Goal: Register for event/course

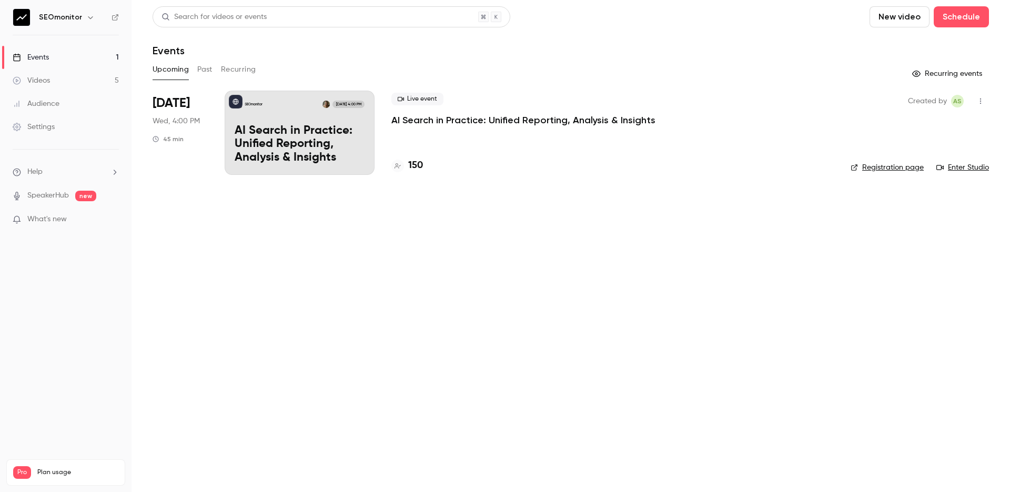
click at [299, 145] on p "AI Search in Practice: Unified Reporting, Analysis & Insights" at bounding box center [300, 144] width 130 height 41
click at [963, 167] on link "Enter Studio" at bounding box center [963, 167] width 53 height 11
click at [936, 101] on span "Created by" at bounding box center [927, 101] width 39 height 13
click at [980, 99] on icon "button" at bounding box center [981, 100] width 8 height 7
click at [853, 98] on div at bounding box center [505, 246] width 1010 height 492
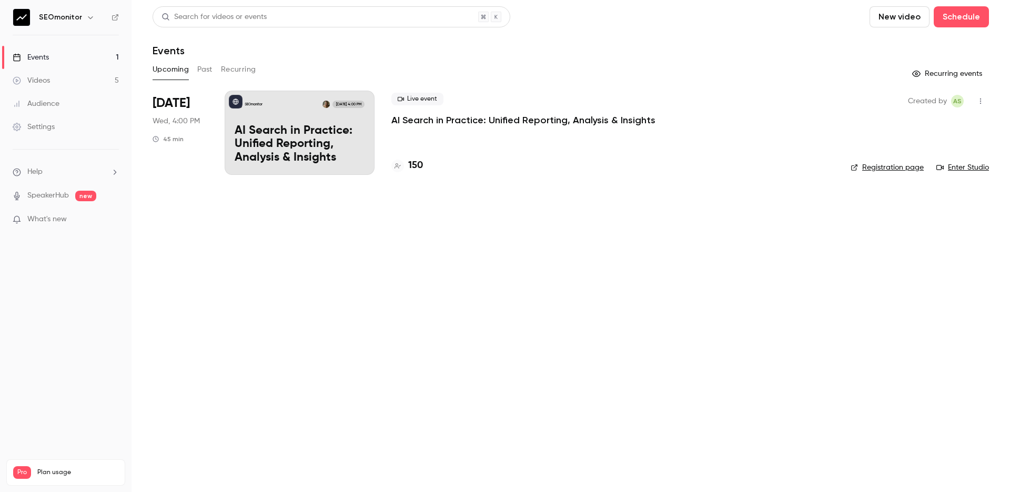
click at [204, 72] on button "Past" at bounding box center [204, 69] width 15 height 17
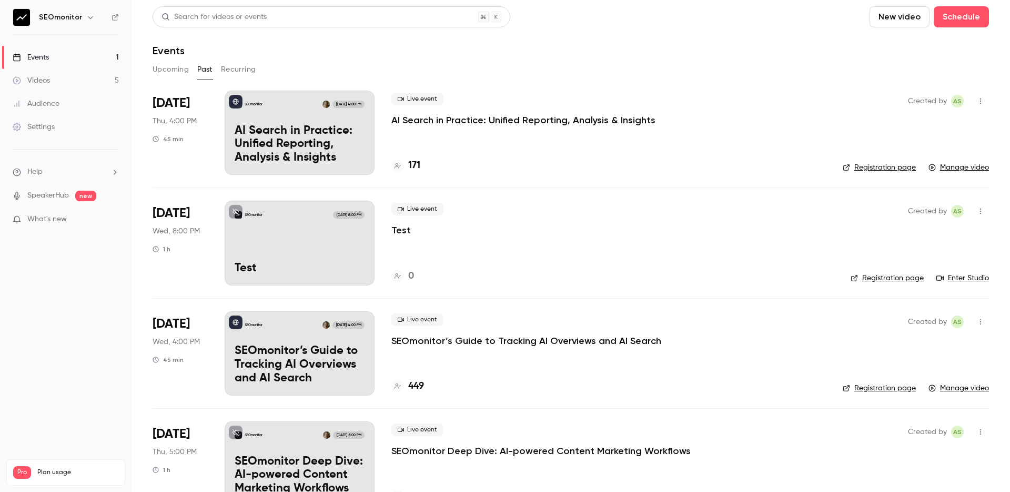
click at [234, 71] on button "Recurring" at bounding box center [238, 69] width 35 height 17
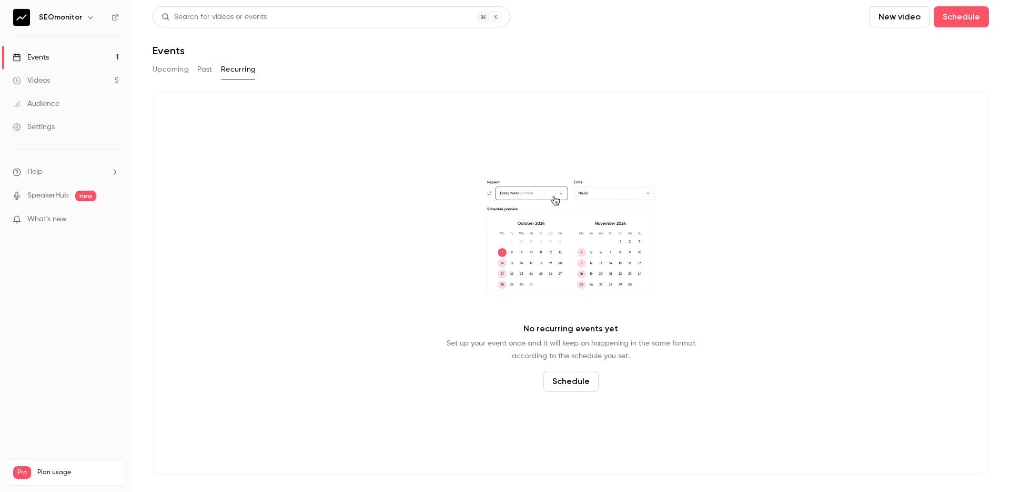
click at [208, 72] on button "Past" at bounding box center [204, 69] width 15 height 17
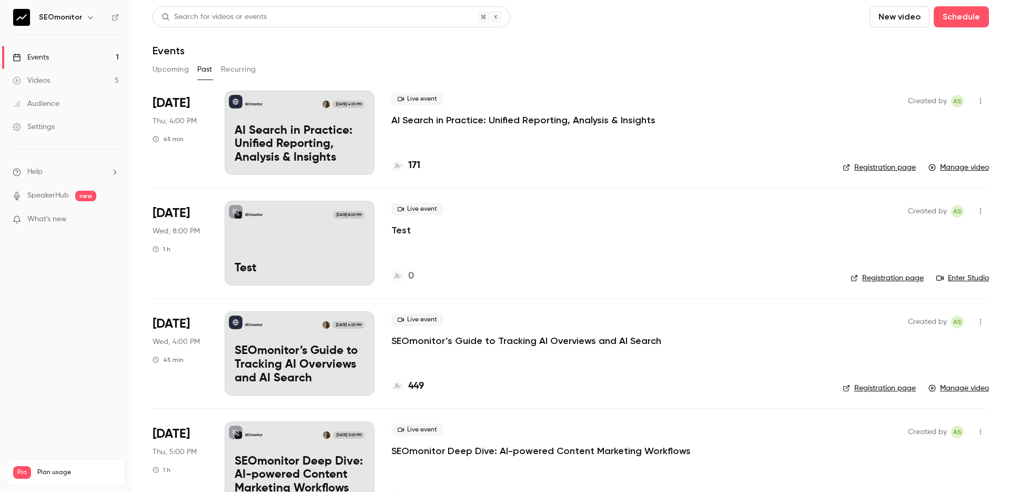
click at [170, 74] on button "Upcoming" at bounding box center [171, 69] width 36 height 17
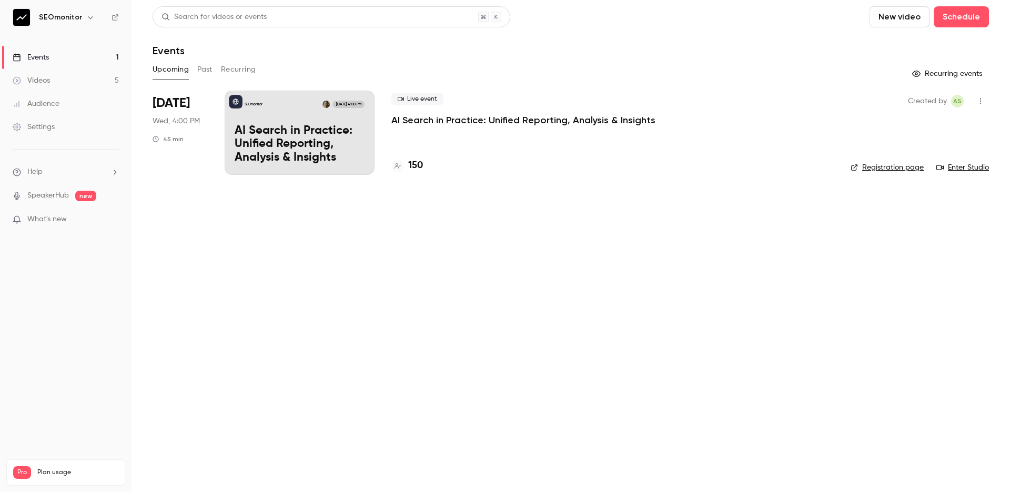
click at [296, 137] on p "AI Search in Practice: Unified Reporting, Analysis & Insights" at bounding box center [300, 144] width 130 height 41
click at [967, 164] on link "Enter Studio" at bounding box center [963, 167] width 53 height 11
